Goal: Use online tool/utility: Utilize a website feature to perform a specific function

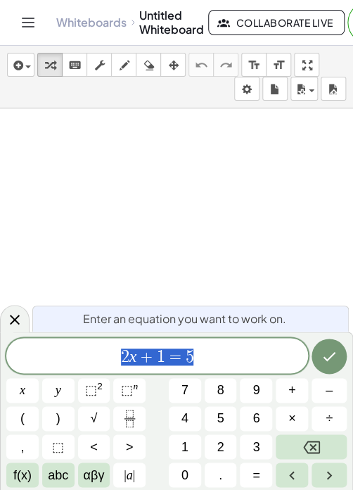
drag, startPoint x: 228, startPoint y: 357, endPoint x: 98, endPoint y: 353, distance: 130.2
click at [98, 353] on span "2 x + 1 = 5" at bounding box center [157, 357] width 302 height 20
drag, startPoint x: 129, startPoint y: 357, endPoint x: 120, endPoint y: 354, distance: 10.1
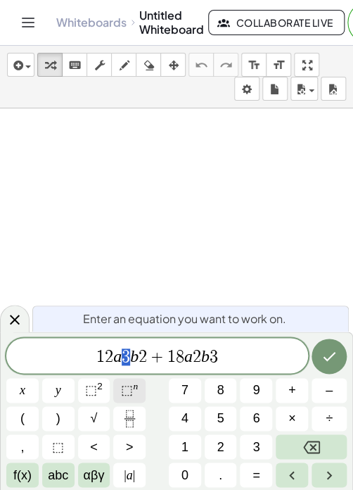
click at [139, 385] on button "⬚ n" at bounding box center [129, 390] width 32 height 25
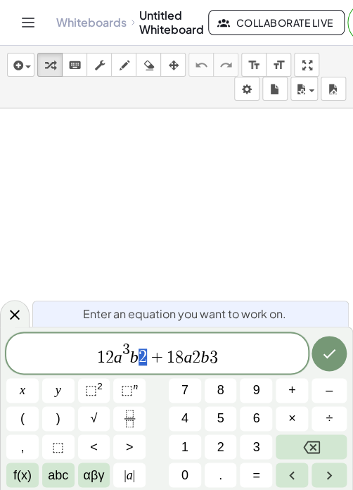
drag, startPoint x: 152, startPoint y: 356, endPoint x: 141, endPoint y: 354, distance: 10.8
click at [141, 354] on span "1 2 a 3 b 2 + 1 8 a 2 b 3" at bounding box center [157, 353] width 302 height 25
click at [135, 388] on sup "n" at bounding box center [135, 386] width 5 height 11
drag, startPoint x: 200, startPoint y: 357, endPoint x: 193, endPoint y: 357, distance: 7.1
click at [193, 357] on span "1 2 a 3 b 2 + 1 8 a 2 b 3" at bounding box center [157, 353] width 302 height 25
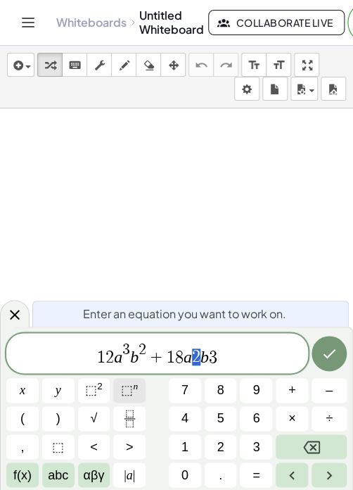
click at [129, 390] on span "⬚" at bounding box center [127, 390] width 12 height 14
drag, startPoint x: 222, startPoint y: 351, endPoint x: 211, endPoint y: 351, distance: 11.3
click at [211, 351] on span "1 2 a 3 b 2 + 1 8 a 2 b 3" at bounding box center [157, 353] width 302 height 25
click at [101, 390] on sup "2" at bounding box center [100, 386] width 6 height 11
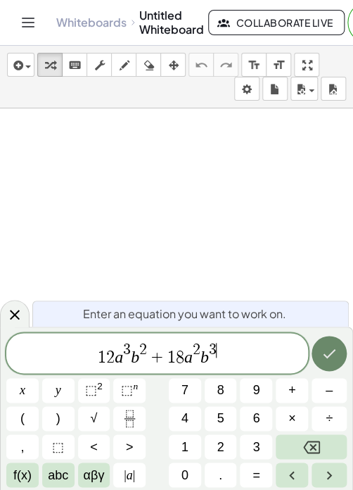
click at [338, 347] on button "Done" at bounding box center [329, 353] width 35 height 35
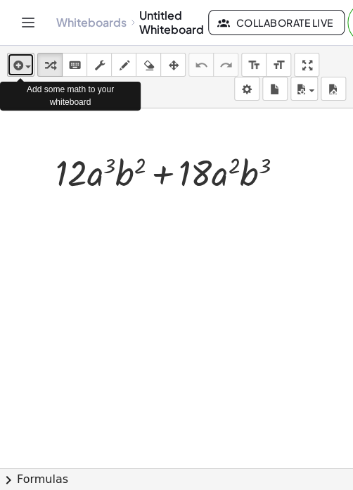
click at [28, 67] on span "button" at bounding box center [28, 66] width 6 height 3
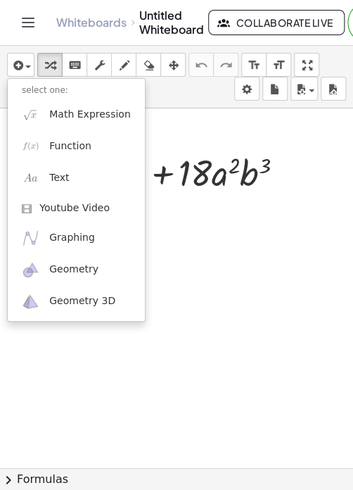
click at [176, 79] on div "insert select one: Math Expression Function Text Youtube Video Graphing Geometr…" at bounding box center [176, 77] width 353 height 63
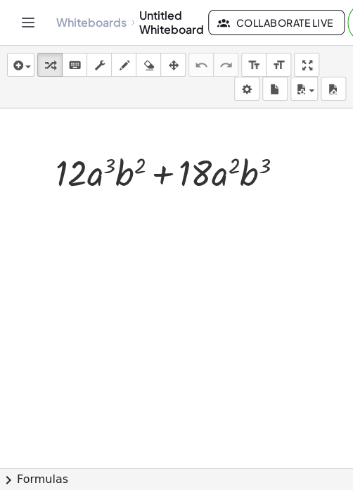
click at [234, 223] on div at bounding box center [176, 466] width 353 height 717
drag, startPoint x: 87, startPoint y: 177, endPoint x: 219, endPoint y: 178, distance: 131.5
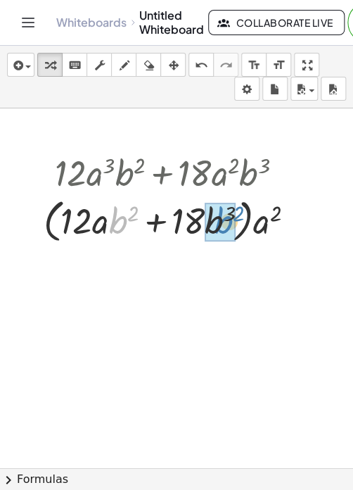
drag, startPoint x: 115, startPoint y: 224, endPoint x: 215, endPoint y: 224, distance: 99.9
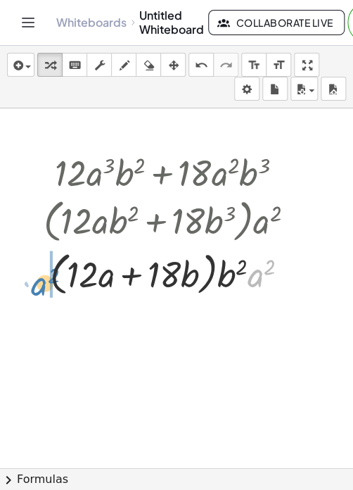
drag, startPoint x: 251, startPoint y: 275, endPoint x: 35, endPoint y: 283, distance: 216.1
click at [35, 283] on div "+ · 12 · a 3 · b 2 + · 18 · a 2 · b 3 + · 12 · a 2 · a · b 2 + · 18 · a 2 · b 3…" at bounding box center [170, 223] width 294 height 158
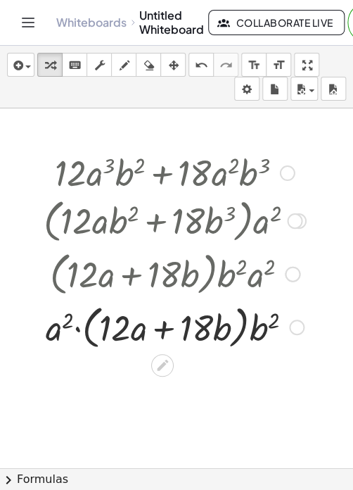
drag, startPoint x: 262, startPoint y: 276, endPoint x: 261, endPoint y: 296, distance: 19.7
click at [261, 296] on div at bounding box center [175, 272] width 268 height 53
drag, startPoint x: 262, startPoint y: 327, endPoint x: 82, endPoint y: 334, distance: 180.9
click at [82, 334] on div at bounding box center [175, 325] width 276 height 53
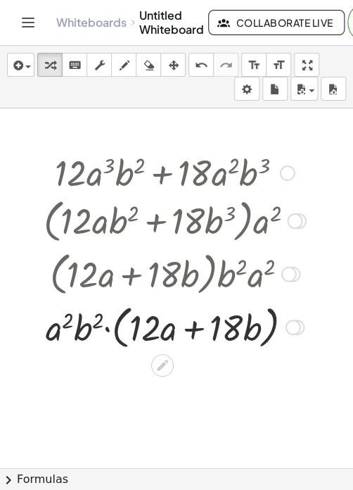
click at [106, 325] on div at bounding box center [175, 325] width 276 height 53
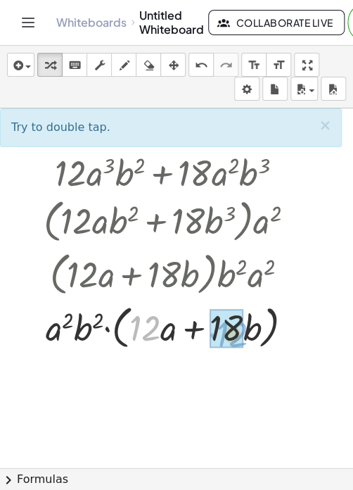
drag, startPoint x: 147, startPoint y: 325, endPoint x: 234, endPoint y: 331, distance: 87.4
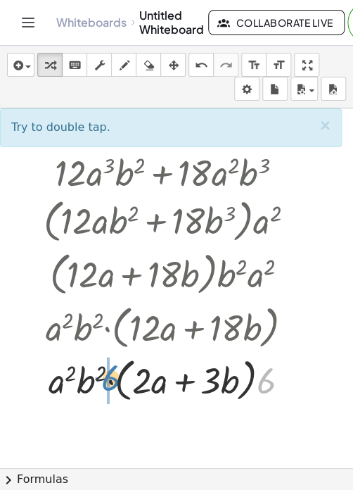
drag, startPoint x: 265, startPoint y: 385, endPoint x: 110, endPoint y: 382, distance: 155.5
click at [110, 382] on div at bounding box center [175, 378] width 276 height 53
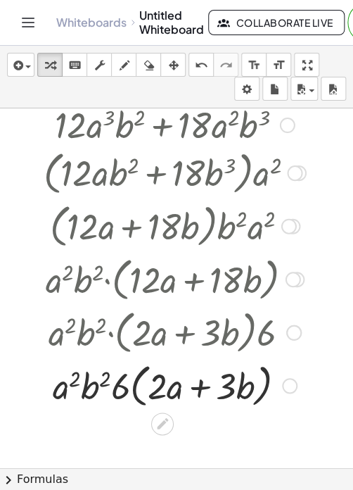
scroll to position [70, 0]
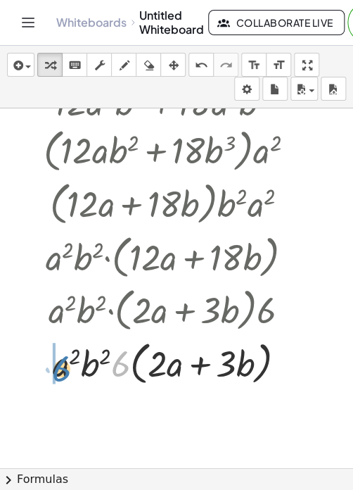
drag, startPoint x: 115, startPoint y: 364, endPoint x: 59, endPoint y: 371, distance: 56.6
click at [56, 369] on div at bounding box center [175, 361] width 276 height 53
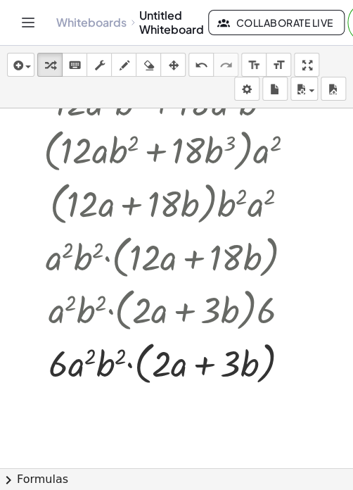
click at [246, 416] on div at bounding box center [176, 396] width 353 height 717
drag, startPoint x: 303, startPoint y: 407, endPoint x: 295, endPoint y: 407, distance: 7.7
click at [300, 407] on div at bounding box center [176, 396] width 353 height 717
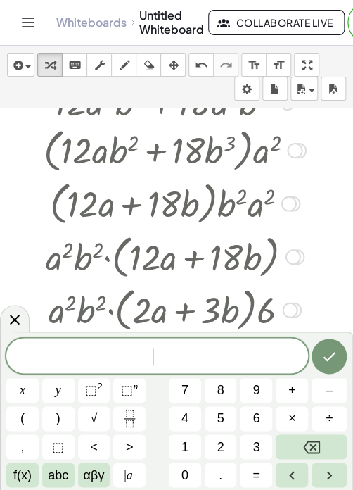
click at [53, 225] on div at bounding box center [175, 202] width 268 height 53
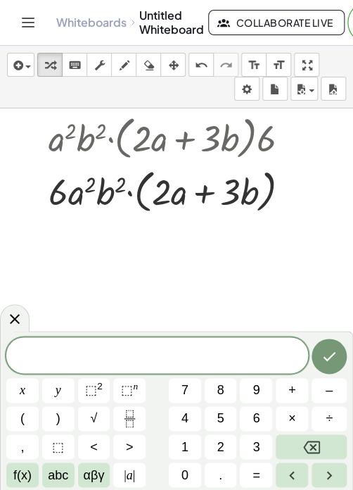
scroll to position [211, 0]
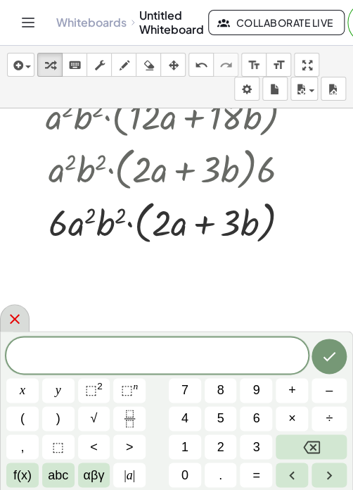
click at [15, 317] on icon at bounding box center [14, 318] width 17 height 17
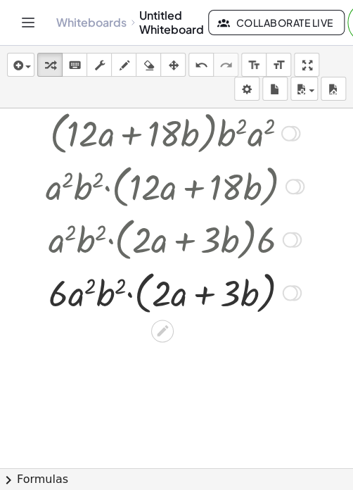
scroll to position [141, 0]
click at [127, 64] on icon "button" at bounding box center [124, 65] width 10 height 17
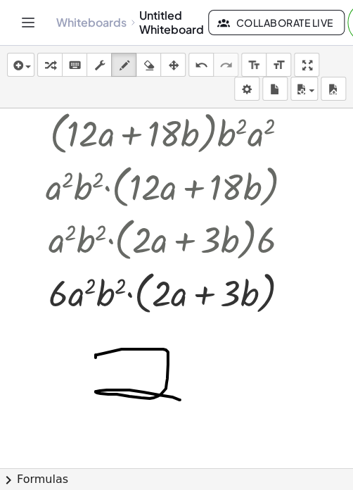
drag, startPoint x: 122, startPoint y: 348, endPoint x: 170, endPoint y: 407, distance: 76.5
click at [174, 397] on div at bounding box center [176, 326] width 353 height 717
